Goal: Transaction & Acquisition: Purchase product/service

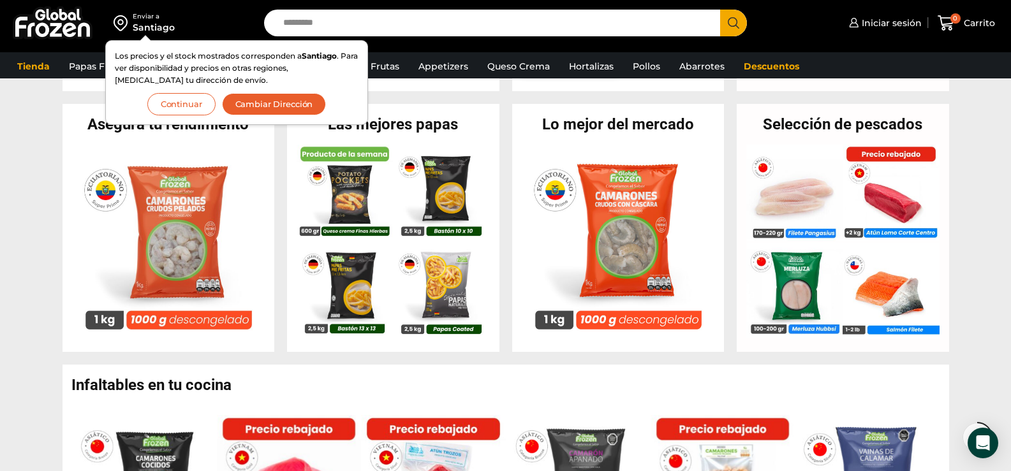
scroll to position [510, 0]
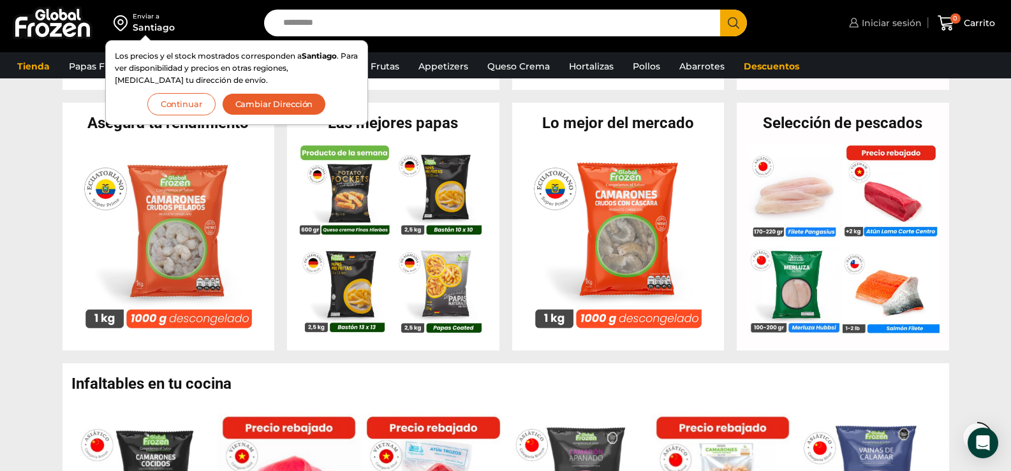
drag, startPoint x: 876, startPoint y: 21, endPoint x: 847, endPoint y: 40, distance: 34.7
click at [875, 21] on span "Iniciar sesión" at bounding box center [889, 23] width 63 height 13
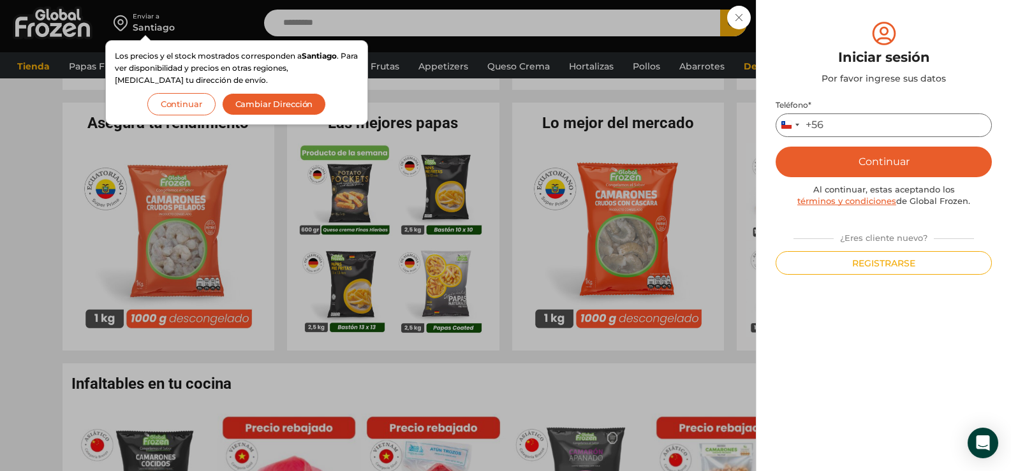
click at [884, 124] on input "Teléfono *" at bounding box center [883, 125] width 216 height 24
type input "*********"
click at [880, 164] on button "Continuar" at bounding box center [883, 162] width 216 height 31
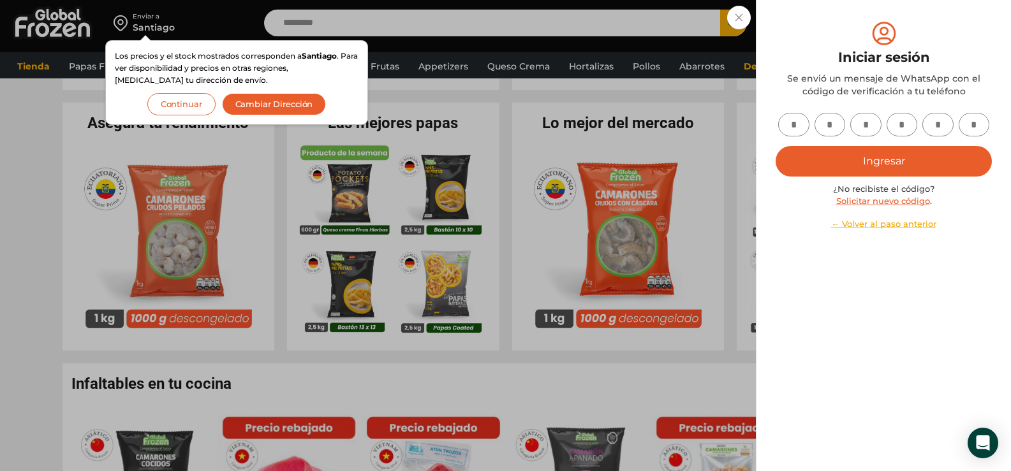
click at [797, 120] on input "text" at bounding box center [793, 125] width 31 height 24
type input "*"
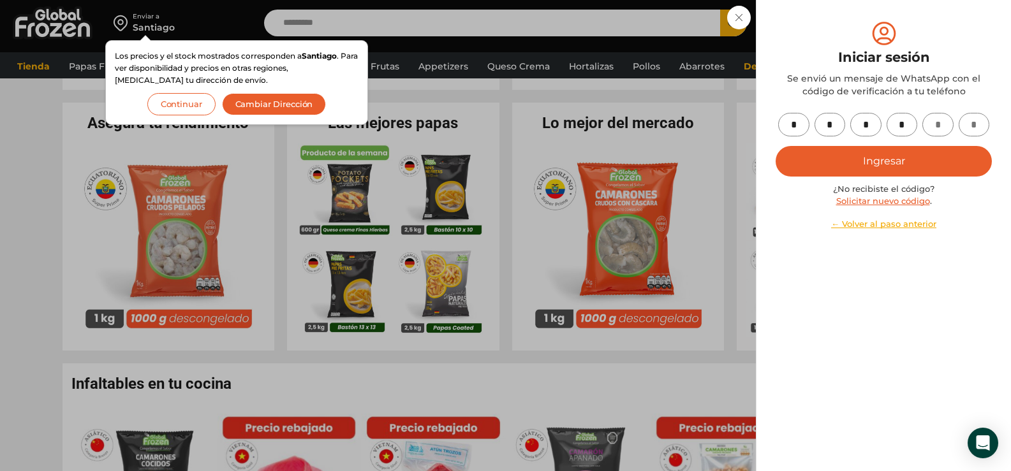
type input "*"
click at [877, 153] on button "Ingresar" at bounding box center [883, 161] width 216 height 31
click at [938, 161] on button "Ingresar" at bounding box center [883, 161] width 216 height 31
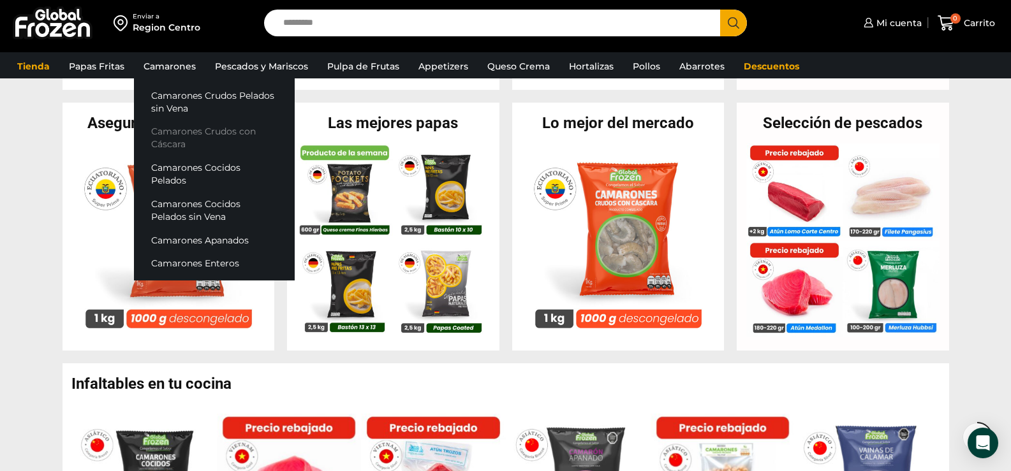
click at [186, 136] on link "Camarones Crudos con Cáscara" at bounding box center [214, 138] width 161 height 36
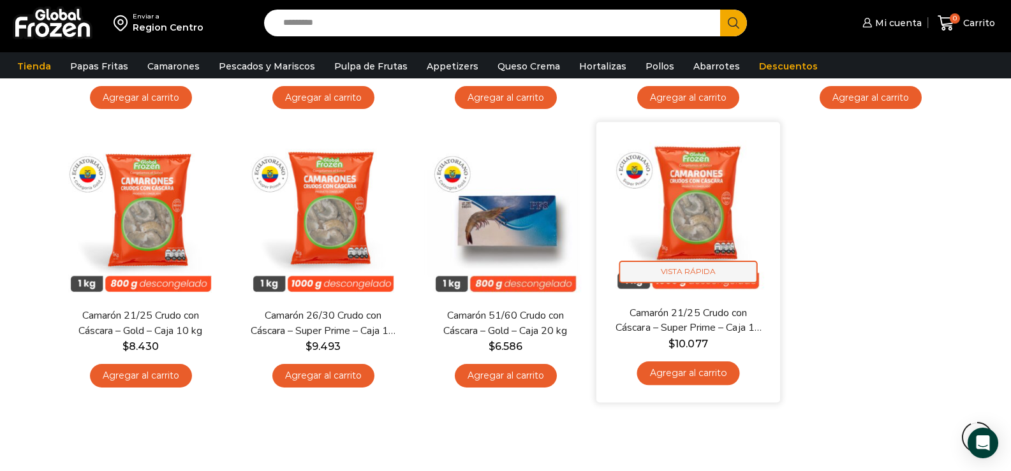
scroll to position [328, 0]
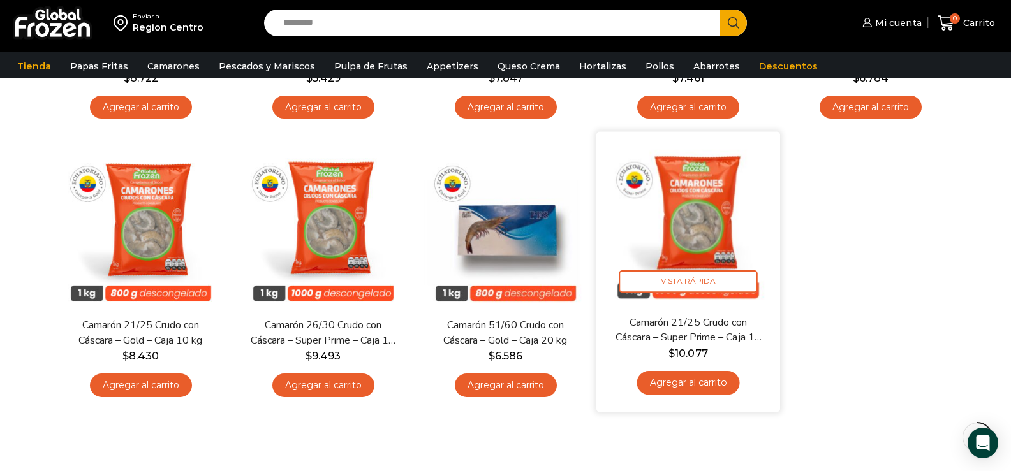
click at [708, 379] on link "Agregar al carrito" at bounding box center [687, 383] width 103 height 24
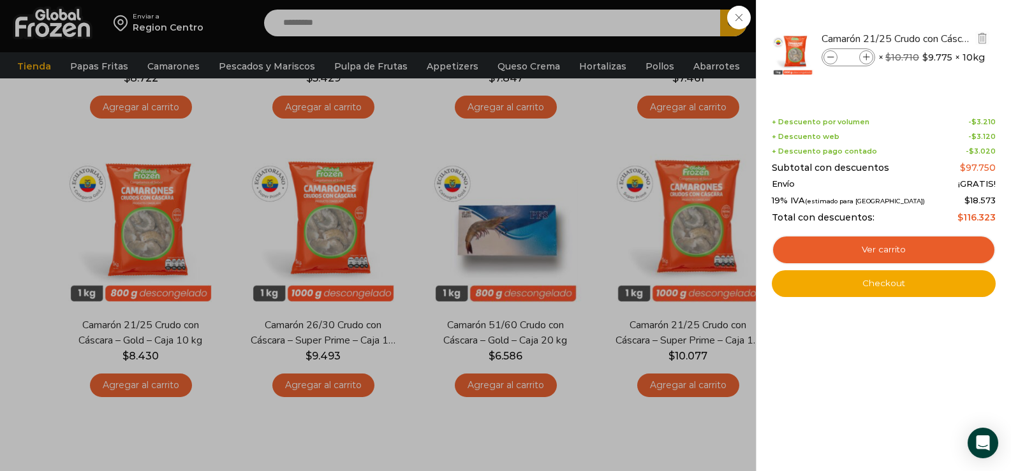
click at [791, 44] on img at bounding box center [792, 54] width 45 height 45
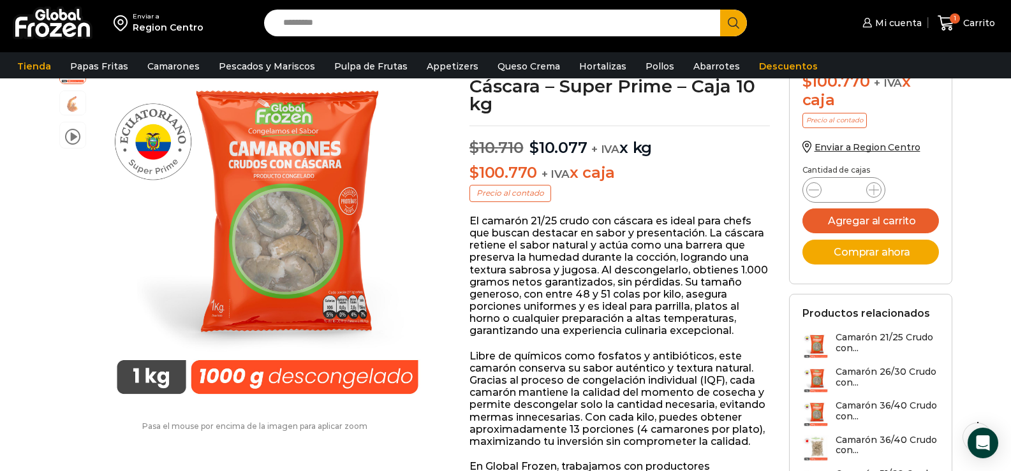
scroll to position [128, 0]
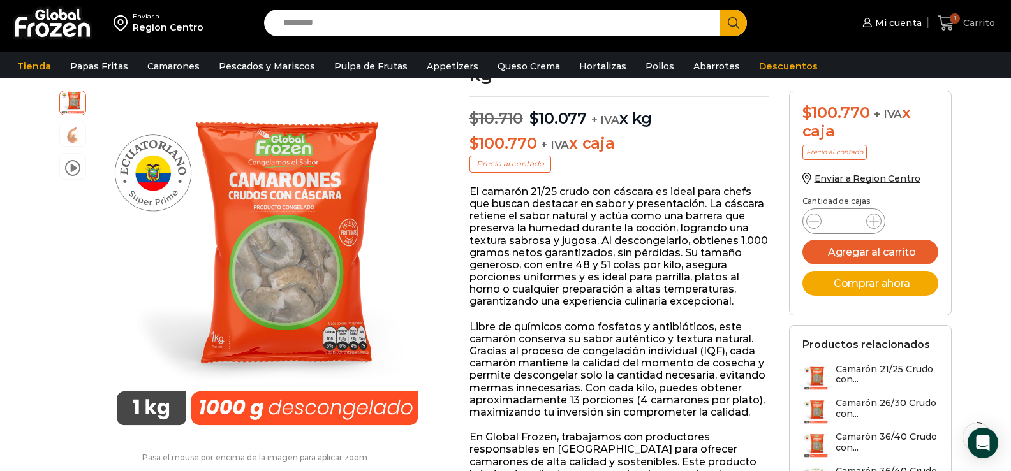
click at [951, 13] on link "1 Carrito" at bounding box center [966, 23] width 64 height 30
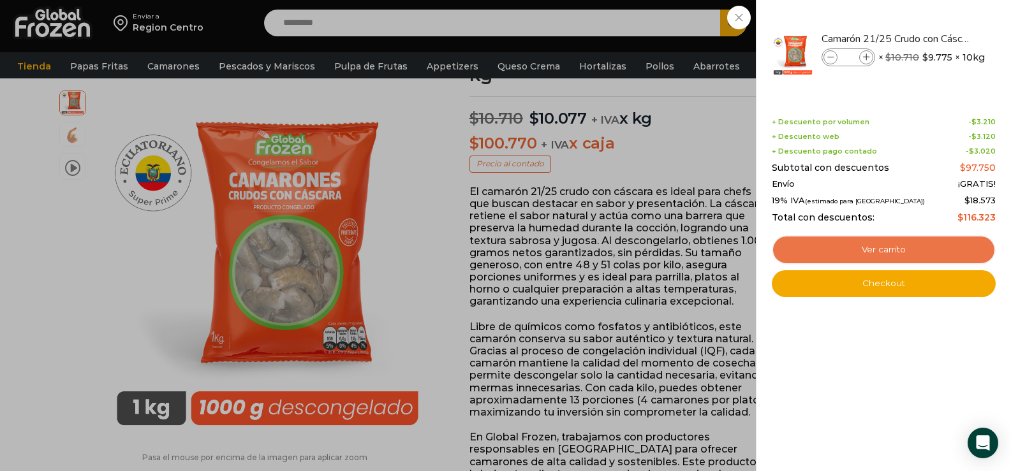
click at [887, 245] on link "Ver carrito" at bounding box center [883, 249] width 224 height 29
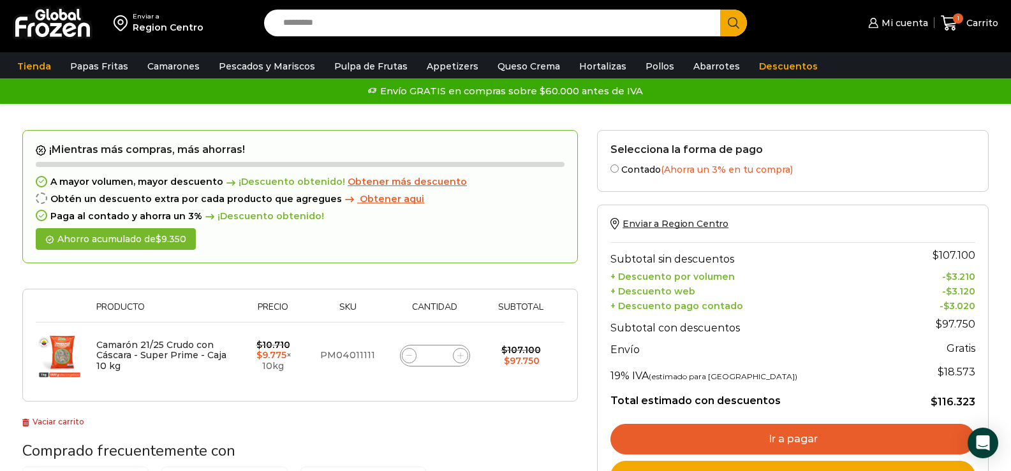
click at [789, 437] on link "Ir a pagar" at bounding box center [792, 439] width 365 height 31
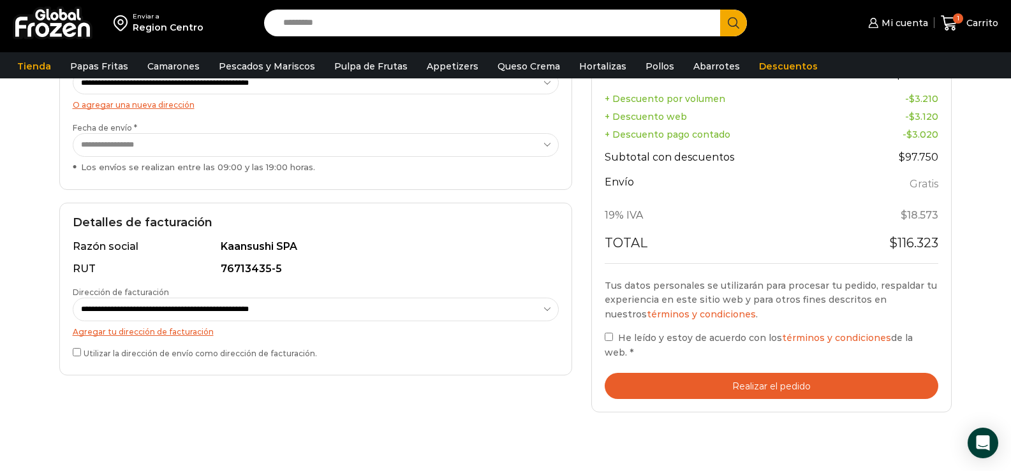
scroll to position [255, 0]
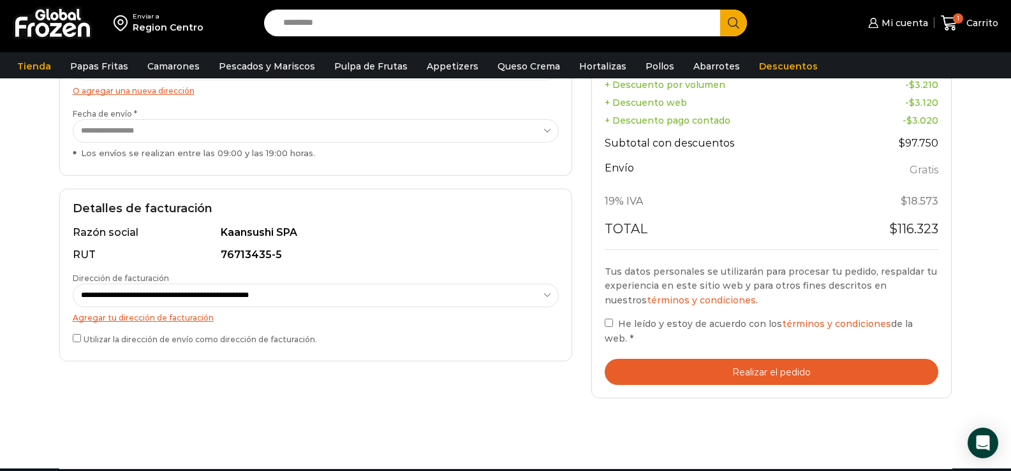
click at [69, 339] on div "**********" at bounding box center [315, 275] width 513 height 173
click at [738, 359] on button "Realizar el pedido" at bounding box center [771, 372] width 334 height 26
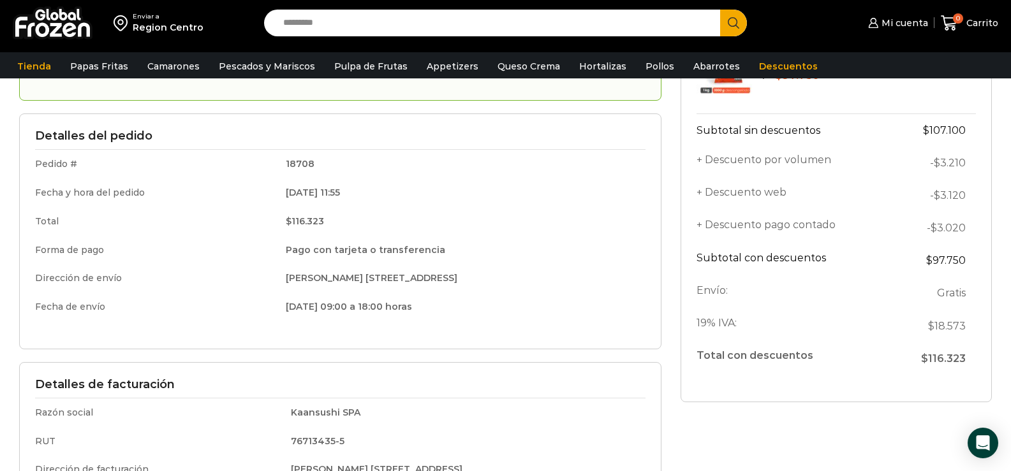
scroll to position [128, 0]
